Goal: Find specific page/section: Find specific page/section

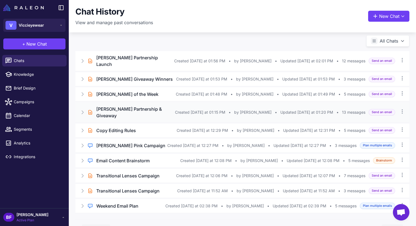
scroll to position [7, 0]
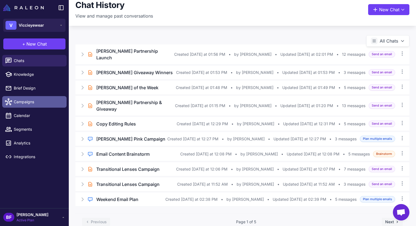
click at [26, 100] on span "Campaigns" at bounding box center [38, 102] width 48 height 6
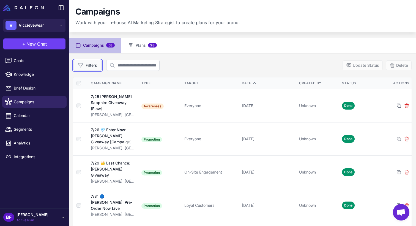
click at [96, 69] on button "Filters" at bounding box center [87, 65] width 29 height 11
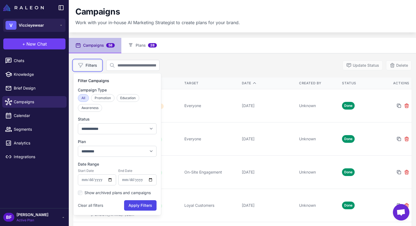
click at [96, 69] on button "Filters" at bounding box center [87, 65] width 29 height 11
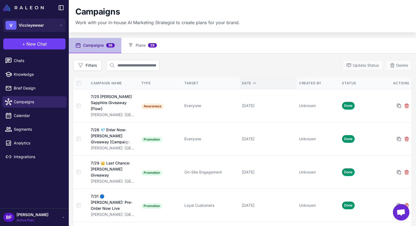
click at [256, 80] on th "Date" at bounding box center [267, 84] width 57 height 12
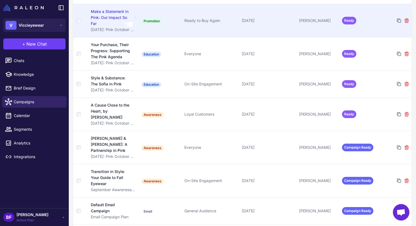
scroll to position [120, 0]
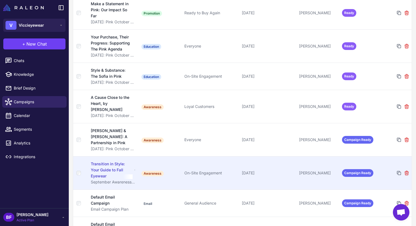
click at [104, 161] on div "Transition in Style: Your Guide to Fall Eyewear" at bounding box center [112, 170] width 42 height 18
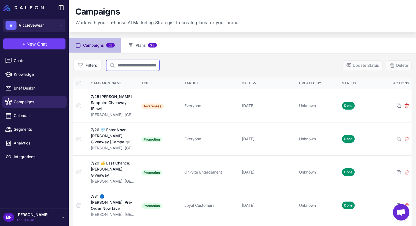
click at [145, 64] on input "text" at bounding box center [132, 65] width 53 height 11
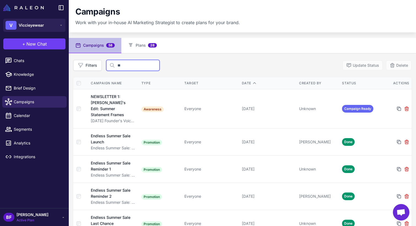
type input "*"
